Goal: Task Accomplishment & Management: Use online tool/utility

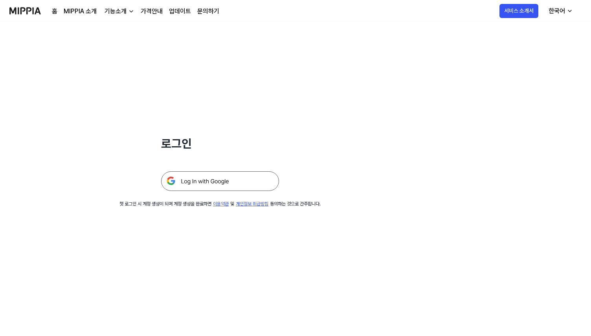
click at [237, 190] on img at bounding box center [220, 182] width 118 height 20
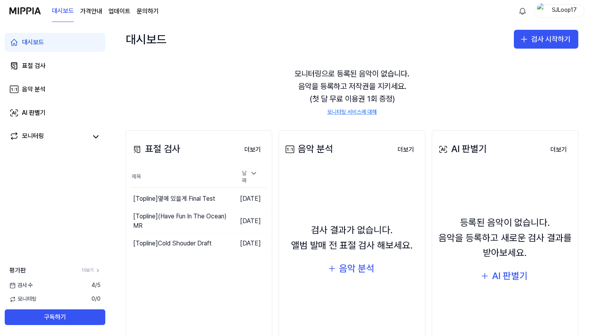
scroll to position [7, 0]
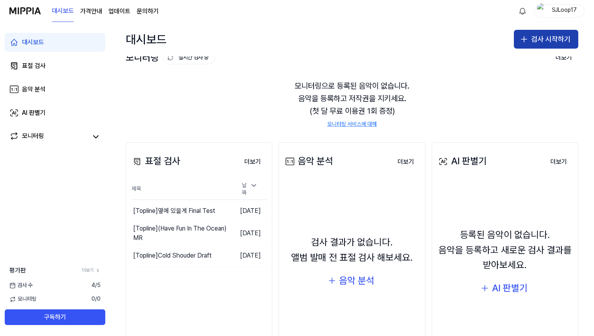
click at [534, 37] on button "검사 시작하기" at bounding box center [546, 39] width 64 height 19
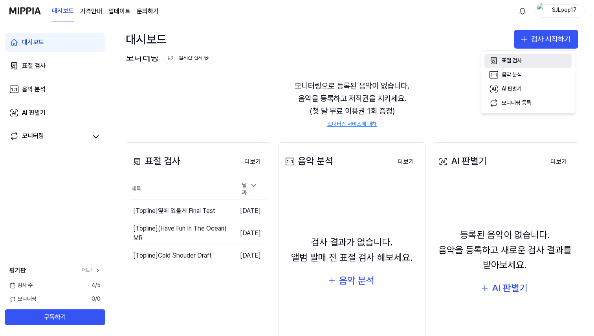
click at [530, 62] on button "표절 검사" at bounding box center [527, 61] width 87 height 14
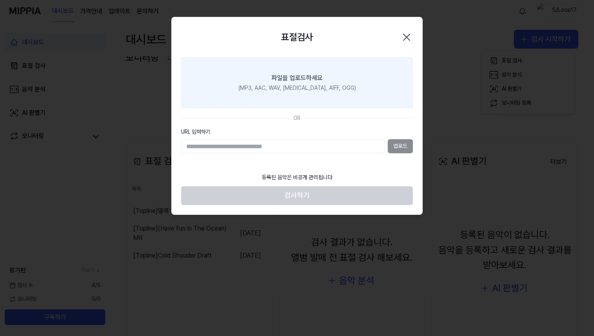
click at [301, 90] on div "(MP3, AAC, WAV, FLAC, AIFF, OGG)" at bounding box center [296, 88] width 117 height 8
click at [0, 0] on input "파일을 업로드하세요 (MP3, AAC, WAV, FLAC, AIFF, OGG)" at bounding box center [0, 0] width 0 height 0
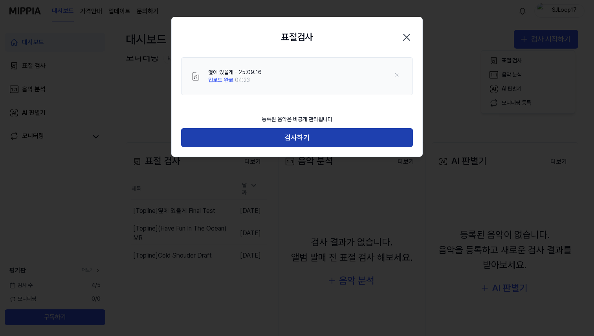
click at [295, 143] on button "검사하기" at bounding box center [297, 137] width 232 height 19
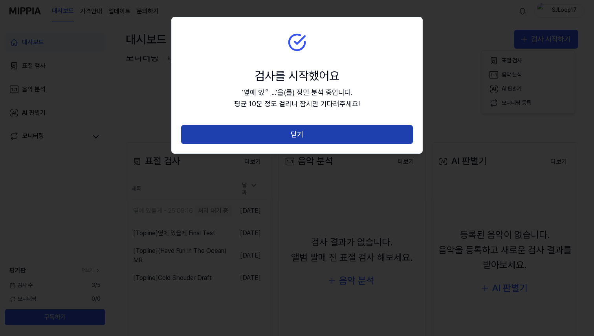
click at [307, 137] on button "닫기" at bounding box center [297, 134] width 232 height 19
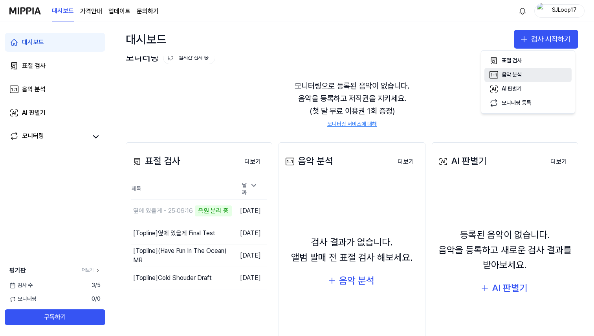
click at [529, 75] on button "음악 분석" at bounding box center [527, 75] width 87 height 14
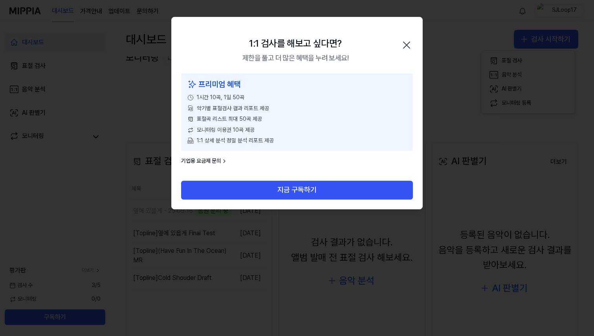
click at [407, 44] on icon "button" at bounding box center [406, 45] width 13 height 13
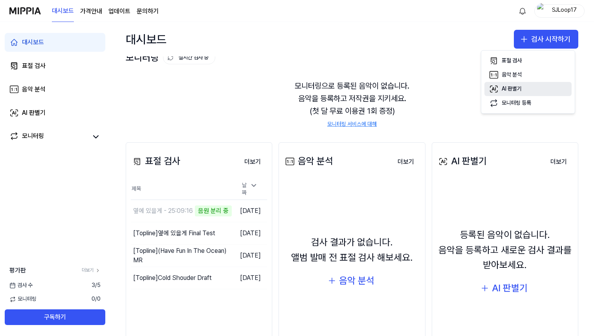
click at [518, 86] on div "AI 판별기" at bounding box center [511, 89] width 20 height 8
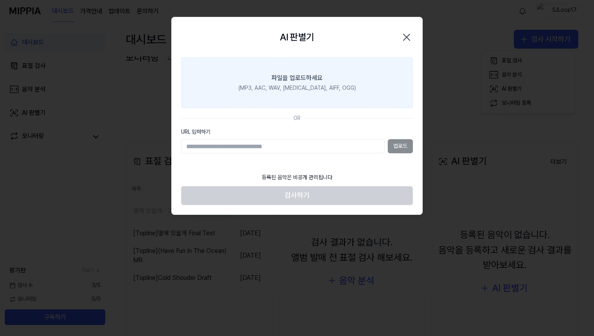
click at [335, 99] on label "파일을 업로드하세요 (MP3, AAC, WAV, FLAC, AIFF, OGG)" at bounding box center [297, 82] width 232 height 51
click at [0, 0] on input "파일을 업로드하세요 (MP3, AAC, WAV, FLAC, AIFF, OGG)" at bounding box center [0, 0] width 0 height 0
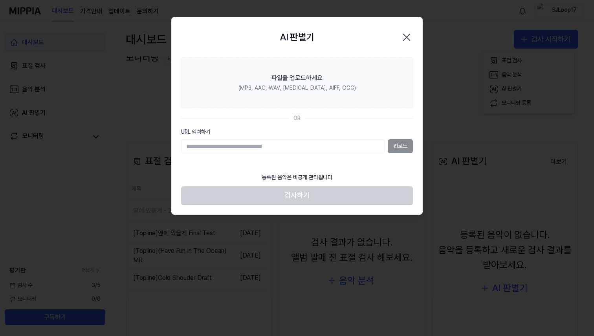
click at [404, 37] on icon "button" at bounding box center [406, 37] width 13 height 13
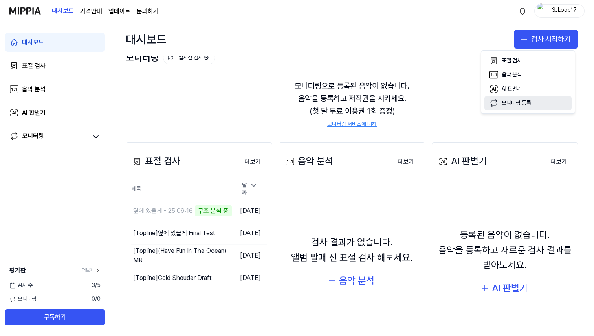
click at [514, 102] on div "모니터링 등록" at bounding box center [515, 103] width 29 height 8
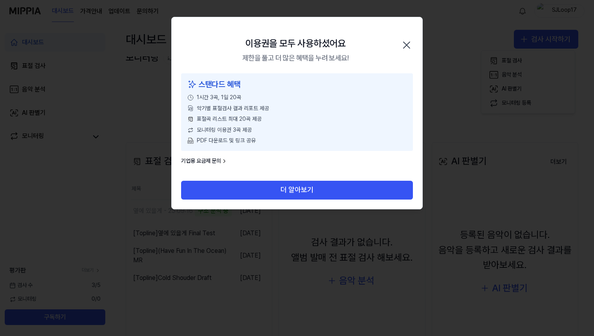
click at [404, 47] on icon "button" at bounding box center [406, 45] width 6 height 6
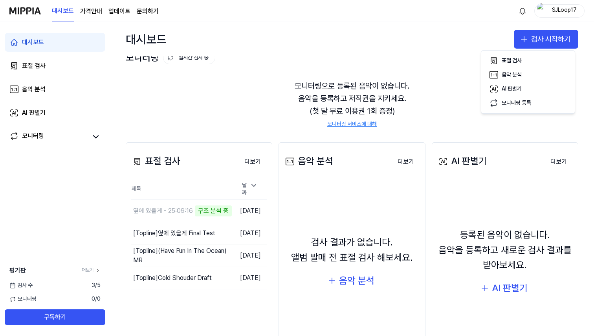
click at [466, 43] on div "대시보드 검사 시작하기" at bounding box center [352, 39] width 484 height 35
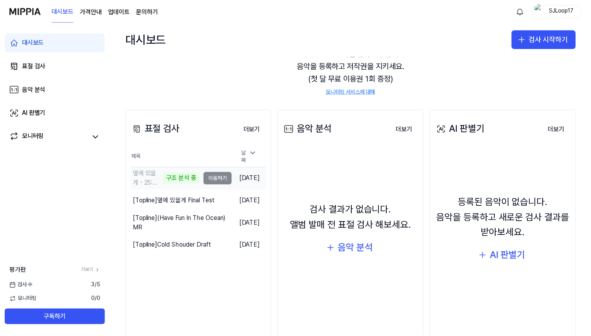
scroll to position [34, 0]
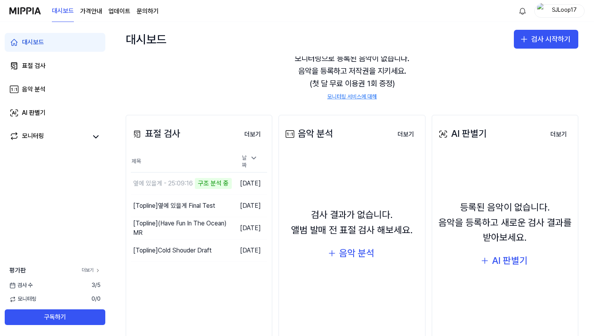
click at [93, 269] on link "더보기" at bounding box center [91, 270] width 19 height 7
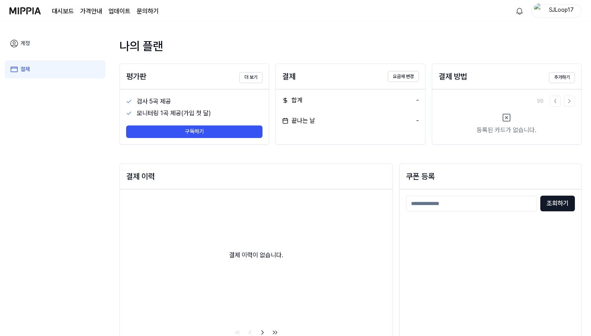
click at [55, 43] on link "계정" at bounding box center [55, 44] width 101 height 18
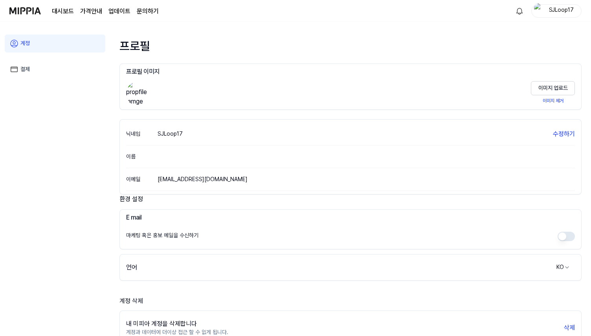
click at [24, 9] on img at bounding box center [24, 11] width 31 height 22
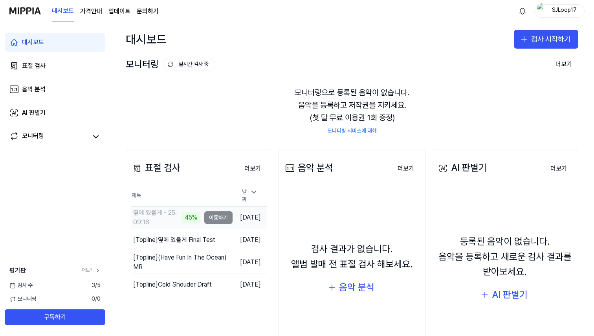
click at [201, 218] on td "옆에 있을게 - 25:09:16 45% 이동하기" at bounding box center [182, 218] width 102 height 22
click at [206, 216] on td "옆에 있을게 - 25:09:16 45% 이동하기" at bounding box center [182, 218] width 102 height 22
click at [181, 218] on div "45%" at bounding box center [190, 217] width 19 height 11
click at [212, 218] on td "옆에 있을게 - 25:09:16 45% 이동하기" at bounding box center [182, 218] width 102 height 22
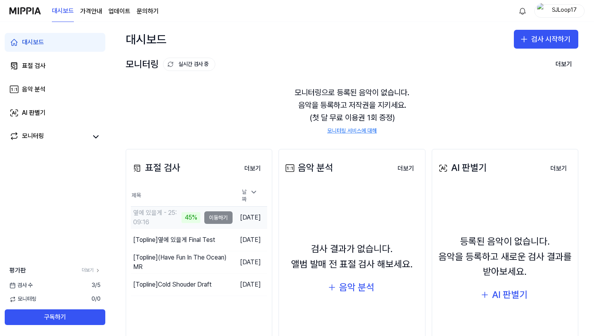
click at [232, 216] on td "2025.09.16." at bounding box center [249, 218] width 35 height 22
click at [215, 216] on td "옆에 있을게 - 25:09:16 45% 이동하기" at bounding box center [182, 218] width 102 height 22
click at [210, 217] on td "옆에 있을게 - 25:09:16 47% 이동하기" at bounding box center [182, 218] width 102 height 22
click at [232, 217] on td "2025.09.16." at bounding box center [249, 218] width 35 height 22
click at [214, 214] on button "이동하기" at bounding box center [218, 218] width 28 height 13
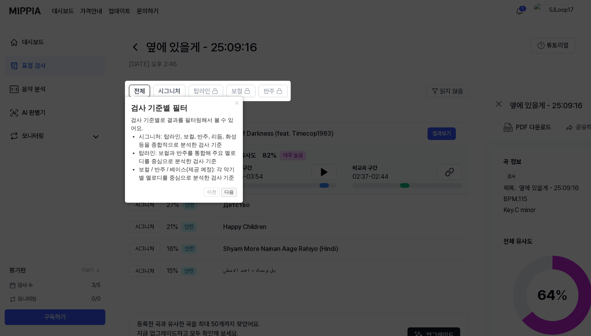
click at [232, 192] on button "다음" at bounding box center [229, 192] width 16 height 9
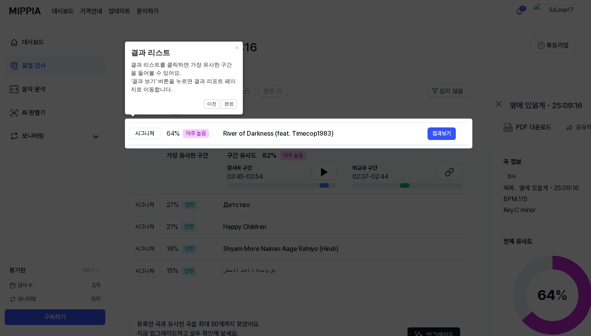
click at [223, 163] on icon at bounding box center [297, 168] width 594 height 336
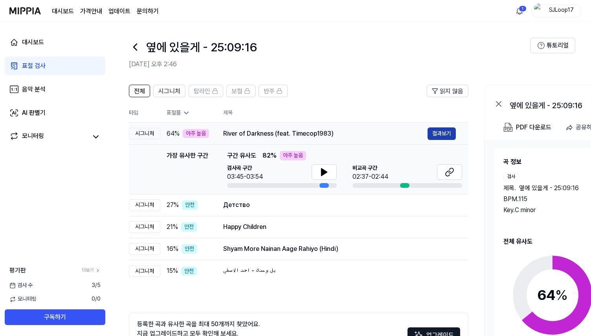
click at [446, 136] on button "결과보기" at bounding box center [441, 134] width 28 height 13
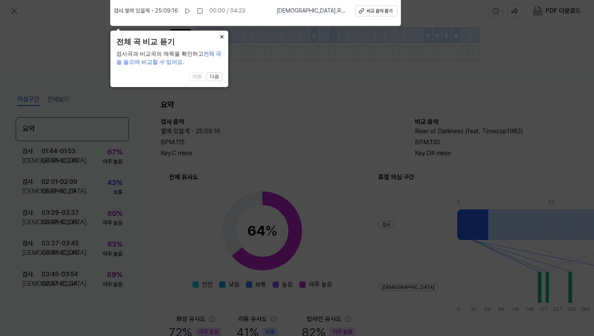
click at [221, 38] on button "×" at bounding box center [222, 36] width 13 height 11
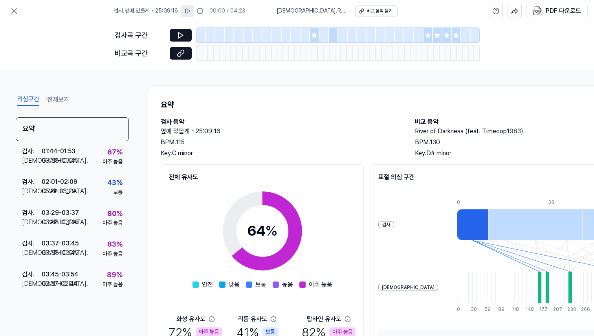
click at [189, 13] on icon at bounding box center [187, 11] width 6 height 6
click at [180, 57] on icon at bounding box center [181, 53] width 8 height 8
click at [170, 47] on button at bounding box center [181, 53] width 22 height 13
click at [252, 75] on div "의심구간 전체보기 요약 검사 . 01:44 - 01:53 비교 . 03:38 - 03:45 67 % 아주 높음 검사 . 02:01 - 02:0…" at bounding box center [297, 203] width 594 height 267
click at [181, 33] on icon at bounding box center [181, 35] width 8 height 8
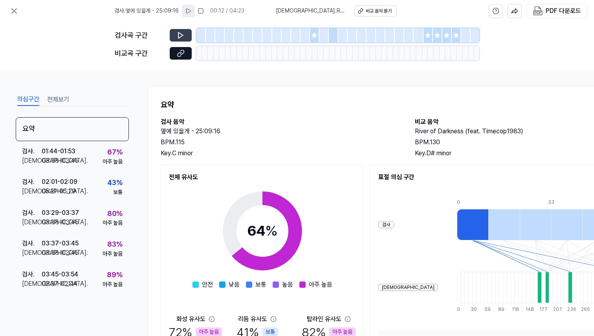
click at [313, 35] on icon at bounding box center [313, 35] width 5 height 5
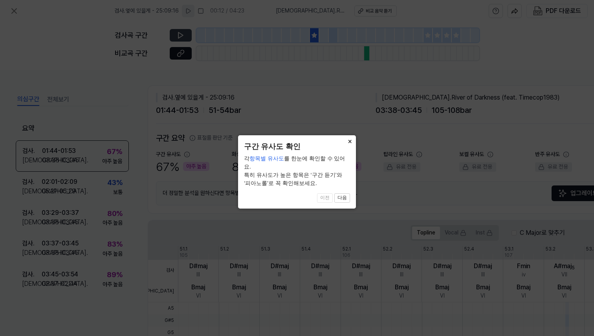
click at [351, 143] on button "×" at bounding box center [349, 140] width 13 height 11
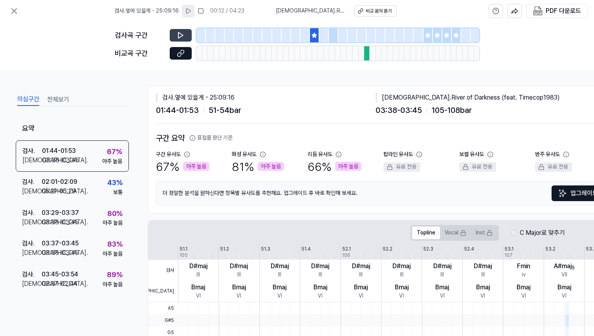
click at [366, 55] on div at bounding box center [367, 53] width 6 height 14
click at [181, 38] on icon at bounding box center [181, 35] width 8 height 8
click at [179, 37] on icon at bounding box center [179, 35] width 1 height 5
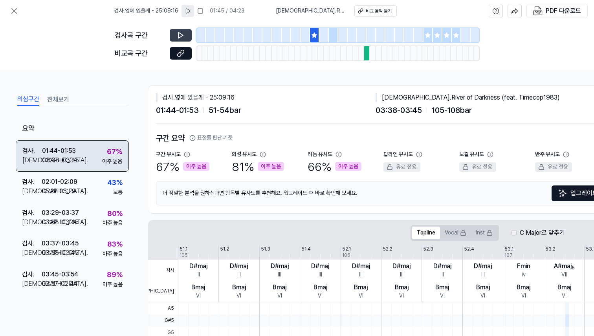
click at [91, 151] on div "검사 . 01:44 - 01:53 비교 . 03:38 - 03:45 67 % 아주 높음" at bounding box center [72, 156] width 113 height 31
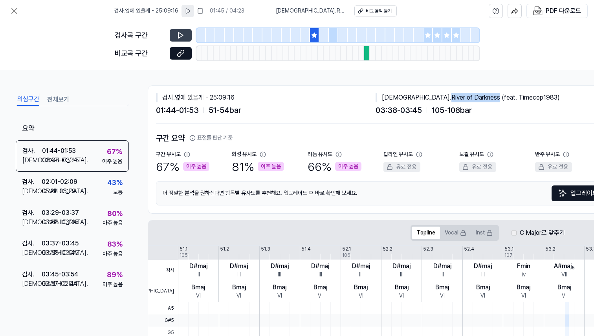
drag, startPoint x: 397, startPoint y: 97, endPoint x: 444, endPoint y: 97, distance: 46.7
click at [444, 97] on div "비교 . River of Darkness (feat. Timecop1983)" at bounding box center [484, 97] width 219 height 9
copy div "River of Darkness"
click at [314, 35] on icon at bounding box center [313, 35] width 5 height 5
click at [331, 35] on div at bounding box center [333, 35] width 9 height 14
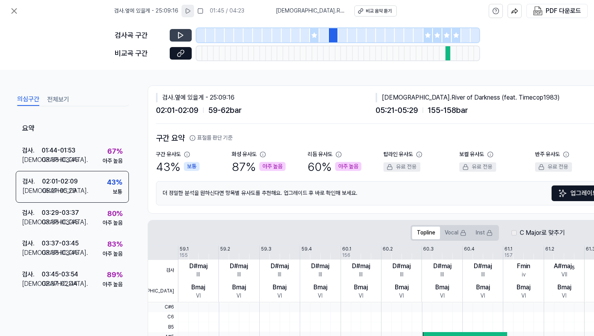
click at [312, 37] on icon at bounding box center [313, 35] width 5 height 5
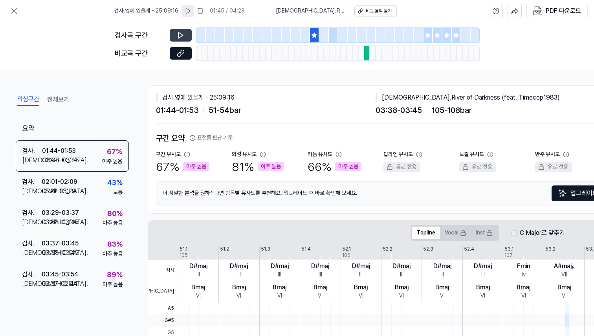
click at [183, 36] on icon at bounding box center [181, 35] width 8 height 8
click at [183, 35] on icon at bounding box center [181, 35] width 8 height 8
click at [185, 33] on button at bounding box center [181, 35] width 22 height 13
click at [182, 35] on icon at bounding box center [181, 35] width 1 height 5
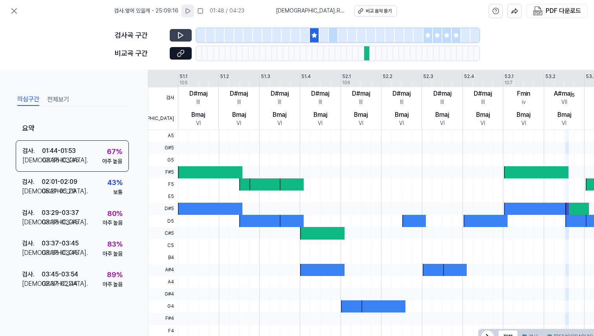
scroll to position [172, 0]
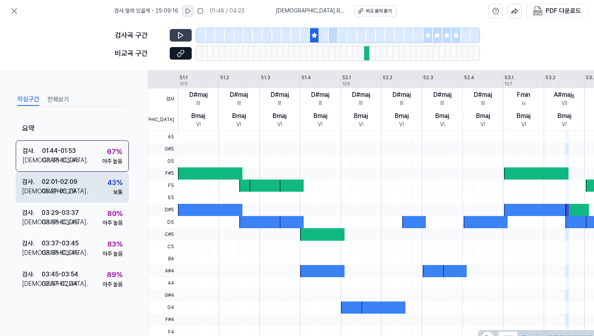
click at [95, 182] on div "검사 . 02:01 - 02:09 비교 . 05:21 - 05:29 43 % 보통" at bounding box center [72, 187] width 113 height 31
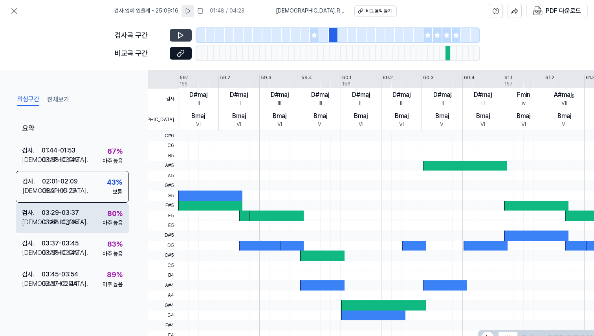
click at [93, 226] on div "검사 . 03:29 - 03:37 비교 . 03:38 - 03:45 80 % 아주 높음" at bounding box center [72, 218] width 113 height 31
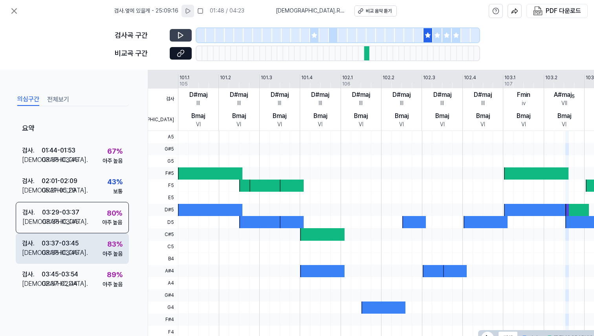
click at [92, 238] on div "검사 . 03:37 - 03:45 비교 . 03:38 - 03:45 83 % 아주 높음" at bounding box center [72, 249] width 113 height 31
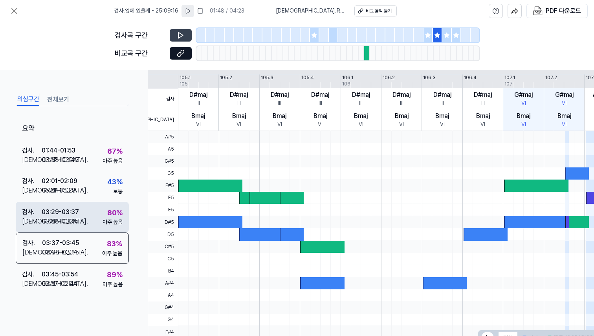
click at [93, 222] on div "검사 . 03:29 - 03:37 비교 . 03:38 - 03:45 80 % 아주 높음" at bounding box center [72, 217] width 113 height 31
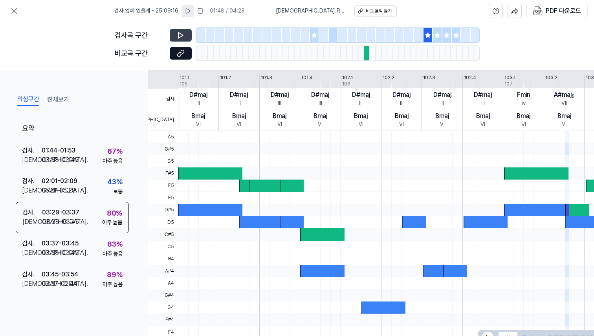
click at [183, 31] on button at bounding box center [181, 35] width 22 height 13
click at [183, 34] on icon at bounding box center [181, 35] width 8 height 8
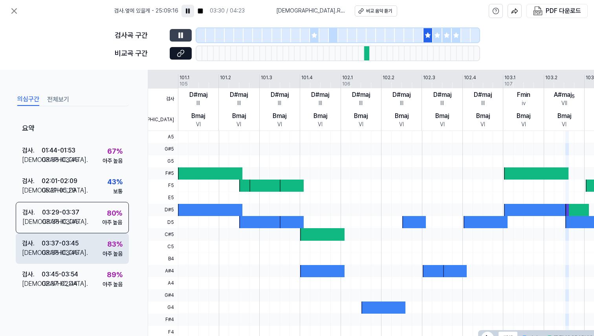
click at [88, 243] on div "검사 . 03:37 - 03:45 비교 . 03:38 - 03:45 83 % 아주 높음" at bounding box center [72, 249] width 113 height 31
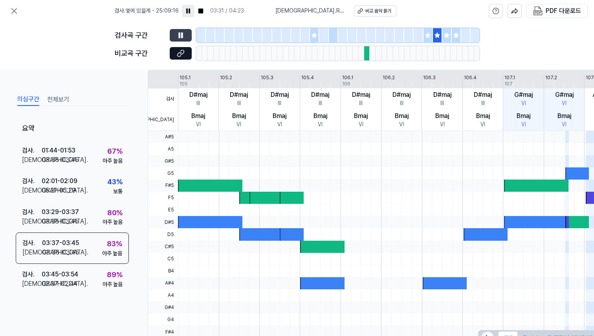
click at [177, 41] on button at bounding box center [181, 35] width 22 height 13
click at [177, 38] on icon at bounding box center [181, 35] width 8 height 8
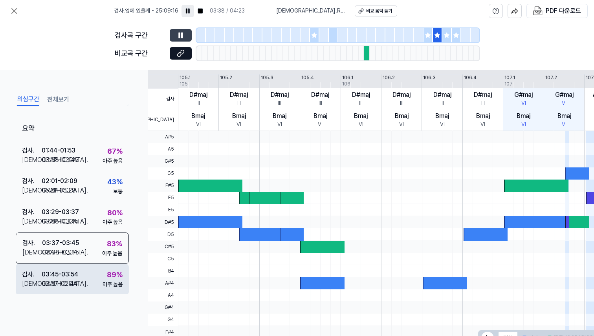
click at [86, 271] on div "검사 . 03:45 - 03:54 비교 . 02:37 - 02:44 89 % 아주 높음" at bounding box center [72, 279] width 113 height 31
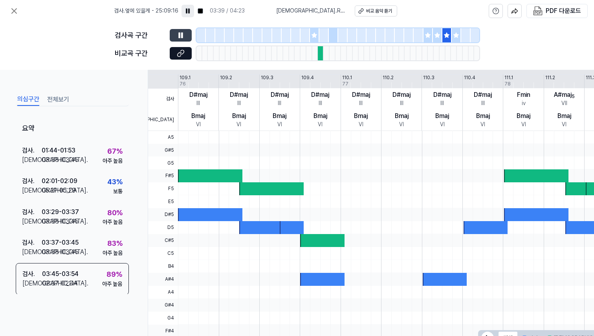
click at [179, 38] on icon at bounding box center [181, 35] width 8 height 8
click at [180, 38] on icon at bounding box center [181, 35] width 8 height 8
click at [177, 35] on icon at bounding box center [181, 35] width 8 height 8
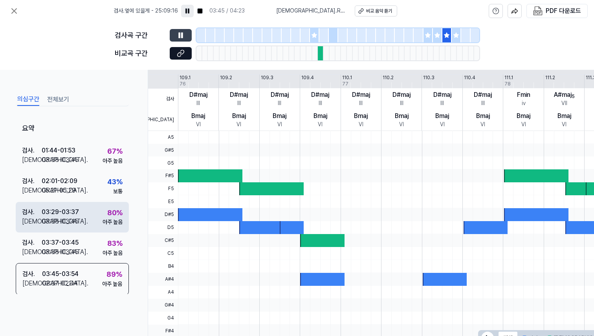
scroll to position [35, 0]
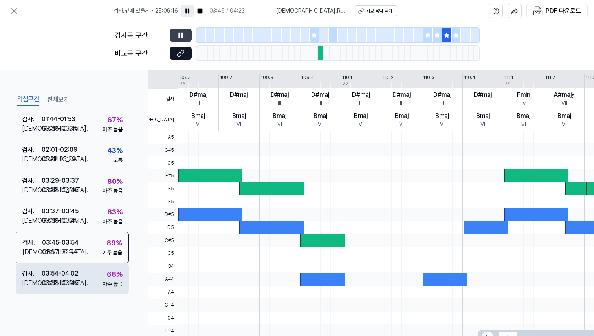
click at [80, 283] on div "검사 . 03:54 - 04:02 비교 . 03:38 - 03:45 68 % 아주 높음" at bounding box center [72, 279] width 113 height 31
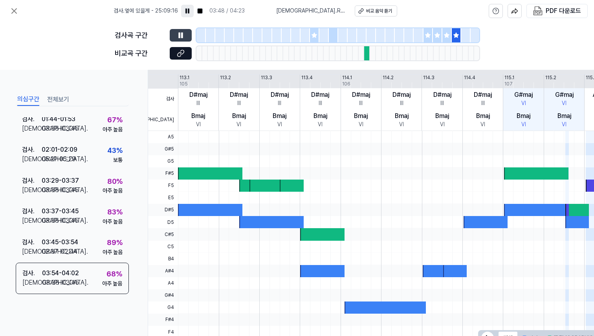
click at [177, 40] on button at bounding box center [181, 35] width 22 height 13
click at [180, 35] on icon at bounding box center [181, 35] width 8 height 8
click at [182, 35] on icon at bounding box center [181, 35] width 1 height 5
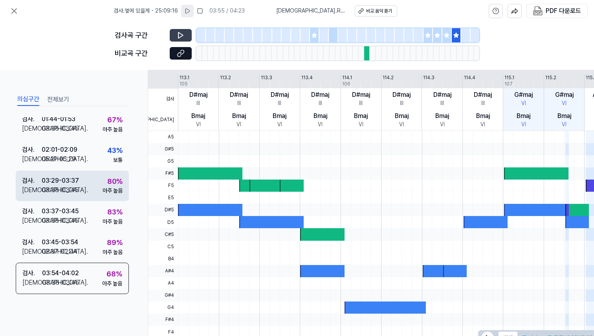
scroll to position [0, 0]
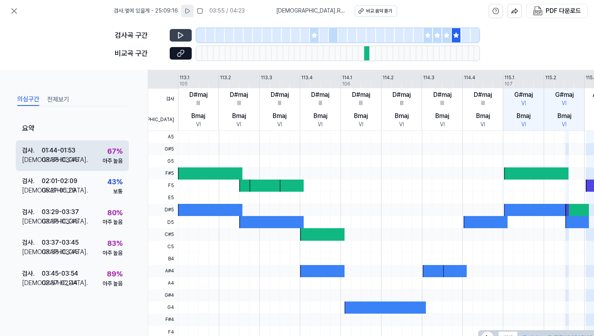
click at [107, 158] on div "아주 높음" at bounding box center [112, 161] width 20 height 8
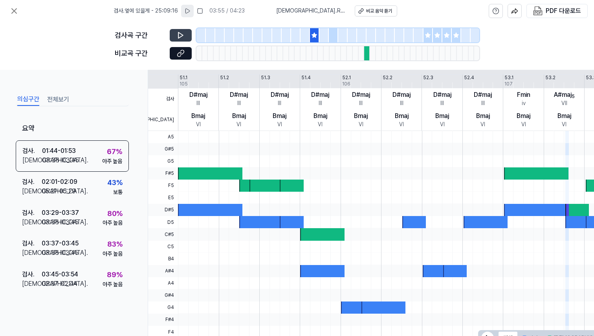
click at [62, 96] on button "전체보기" at bounding box center [58, 99] width 22 height 13
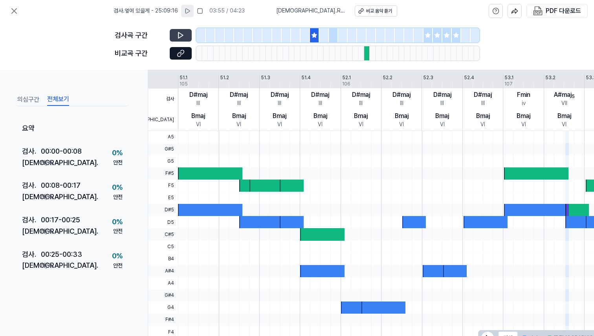
click at [28, 104] on button "의심구간" at bounding box center [28, 99] width 22 height 13
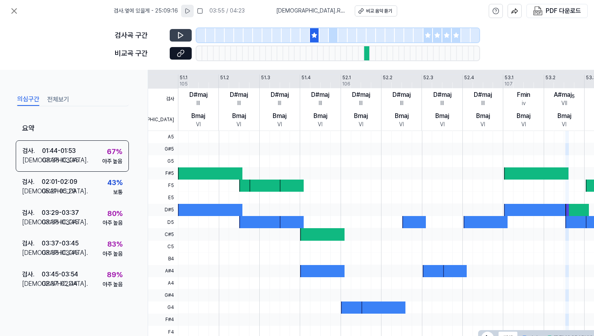
click at [46, 106] on div "의심구간 전체보기" at bounding box center [72, 99] width 113 height 15
click at [53, 101] on button "전체보기" at bounding box center [58, 99] width 22 height 13
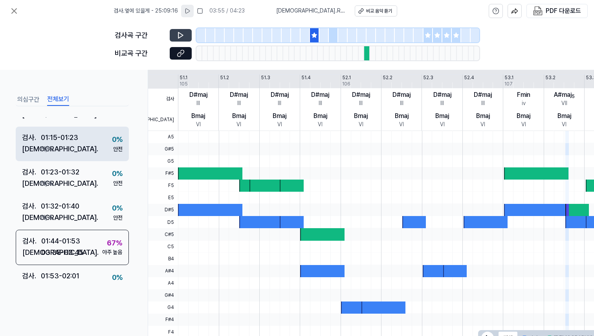
scroll to position [307, 0]
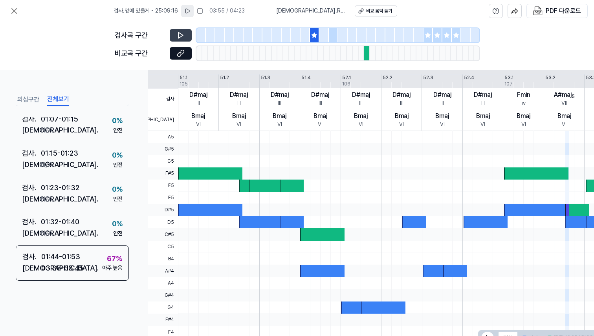
click at [29, 101] on button "의심구간" at bounding box center [28, 99] width 22 height 13
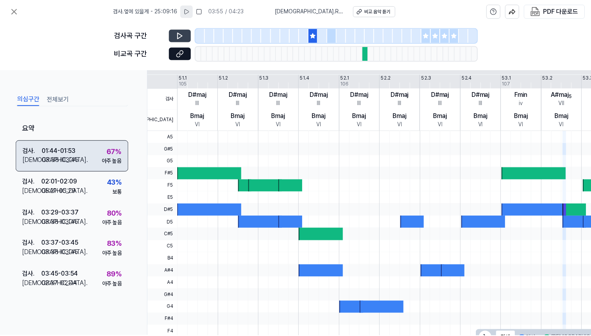
scroll to position [0, 0]
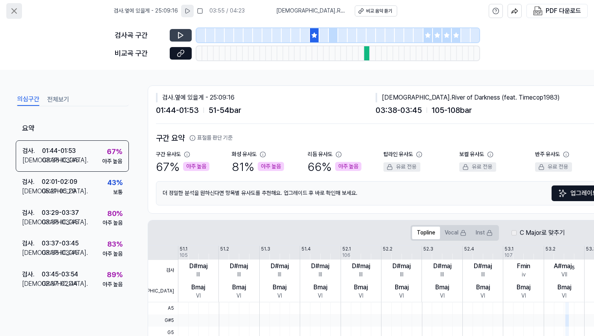
click at [16, 13] on icon at bounding box center [14, 11] width 5 height 5
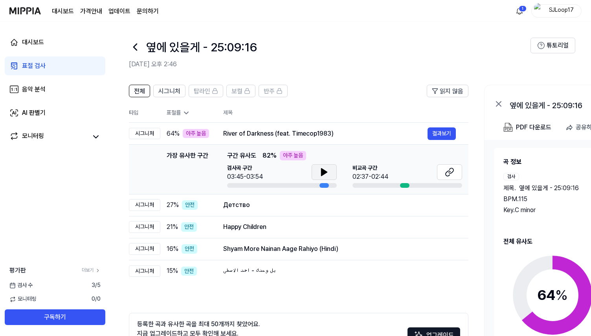
click at [325, 175] on icon at bounding box center [323, 172] width 9 height 9
click at [325, 175] on icon at bounding box center [326, 172] width 2 height 6
click at [447, 176] on icon at bounding box center [448, 172] width 9 height 9
click at [450, 171] on icon at bounding box center [448, 172] width 9 height 9
click at [330, 176] on button at bounding box center [323, 173] width 25 height 16
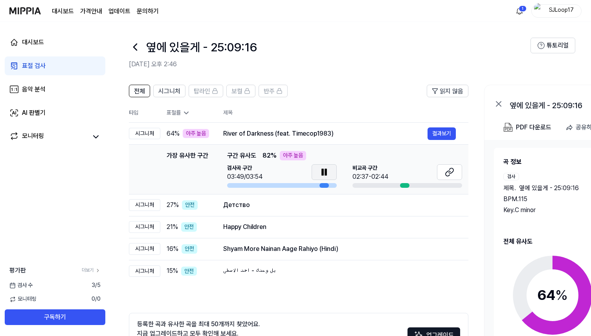
click at [324, 172] on icon at bounding box center [323, 172] width 9 height 9
click at [167, 93] on span "시그니처" at bounding box center [169, 91] width 22 height 9
click at [143, 93] on span "전체" at bounding box center [139, 91] width 11 height 9
click at [161, 93] on span "시그니처" at bounding box center [169, 91] width 22 height 9
click at [47, 44] on link "대시보드" at bounding box center [55, 42] width 101 height 19
